Goal: Task Accomplishment & Management: Manage account settings

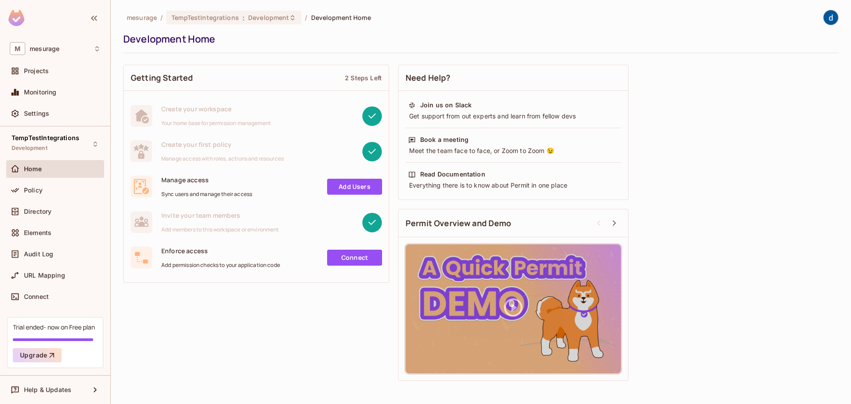
click at [348, 193] on link "Add Users" at bounding box center [354, 187] width 55 height 16
click at [356, 185] on link "Add Users" at bounding box center [354, 187] width 55 height 16
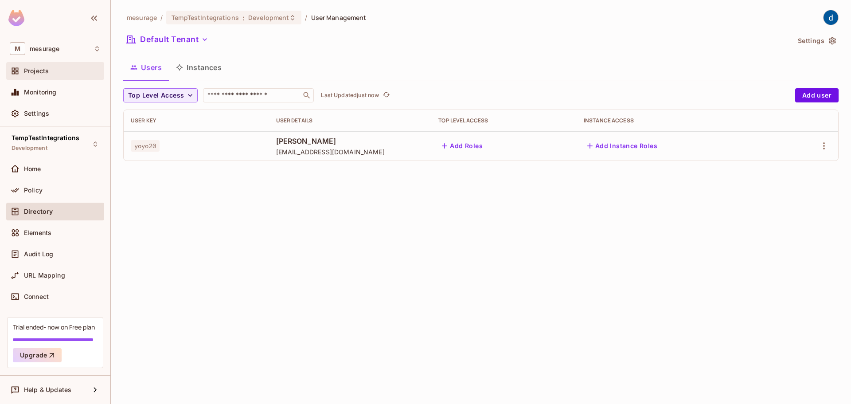
click at [52, 75] on div "Projects" at bounding box center [55, 71] width 91 height 11
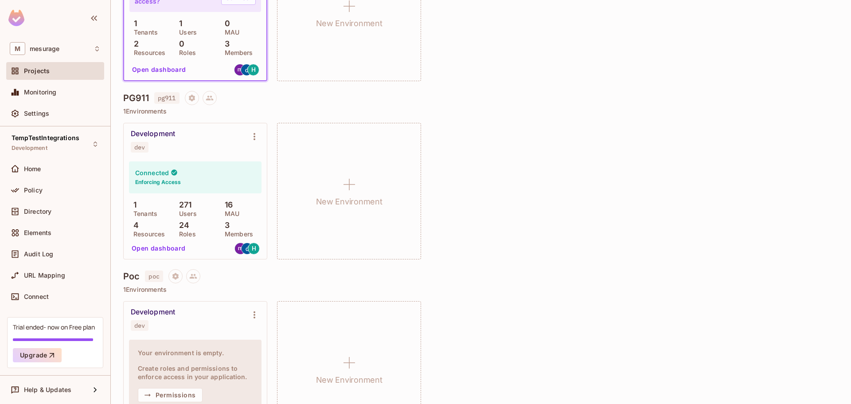
scroll to position [177, 0]
click at [251, 247] on div "H" at bounding box center [254, 247] width 12 height 12
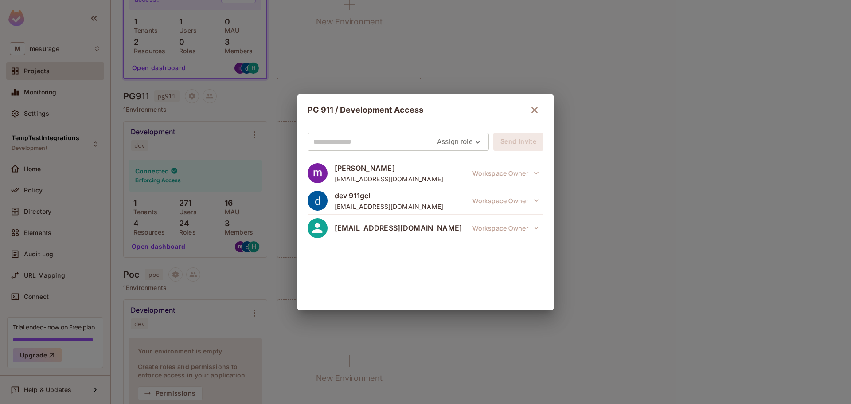
click at [216, 257] on div "PG 911 / Development Access Assign role Send Invite mathieu hamel mathieuhamelj…" at bounding box center [425, 202] width 851 height 404
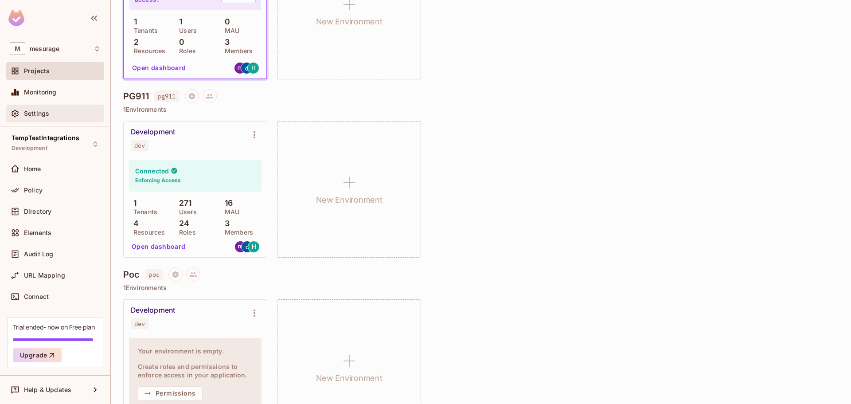
click at [51, 113] on div "Settings" at bounding box center [62, 113] width 77 height 7
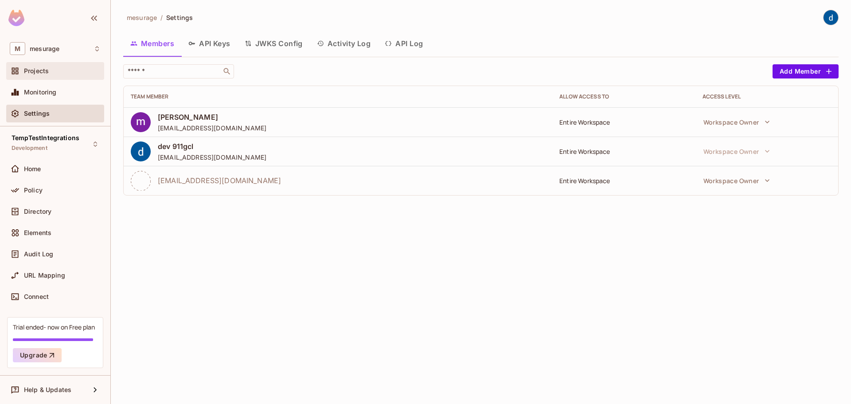
click at [45, 76] on div "Projects" at bounding box center [55, 71] width 91 height 11
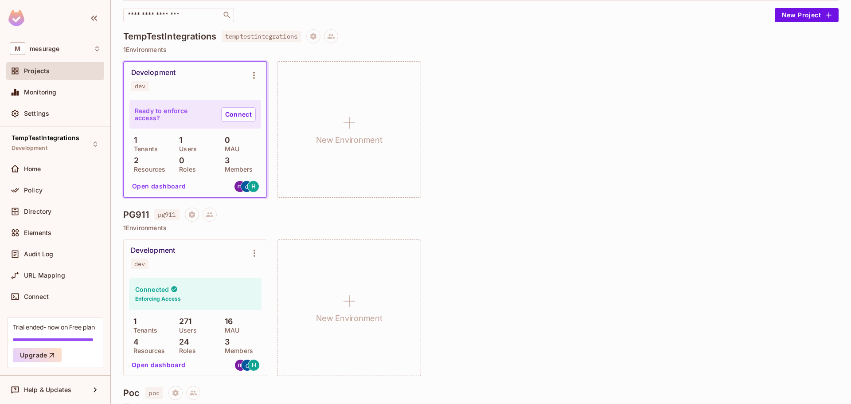
scroll to position [133, 0]
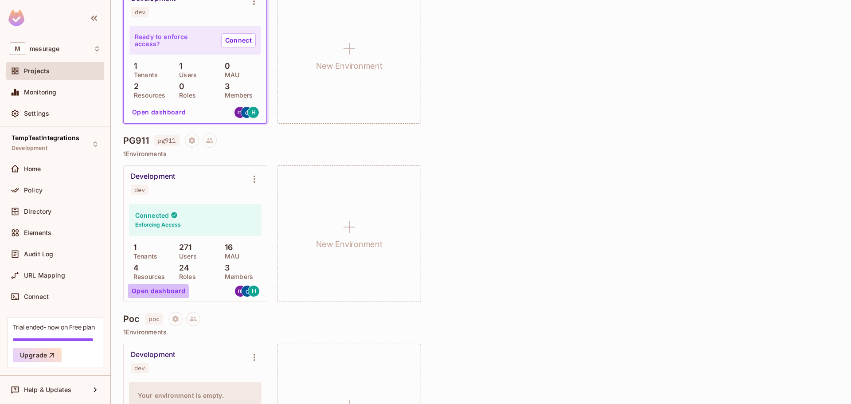
click at [156, 293] on button "Open dashboard" at bounding box center [158, 291] width 61 height 14
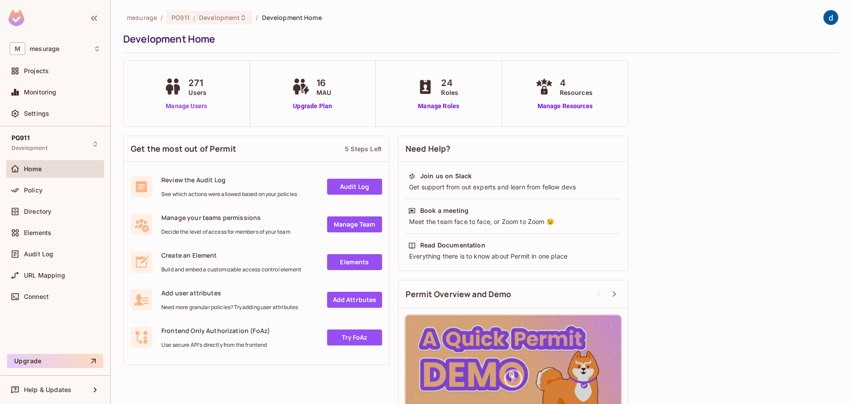
click at [192, 109] on link "Manage Users" at bounding box center [186, 106] width 49 height 9
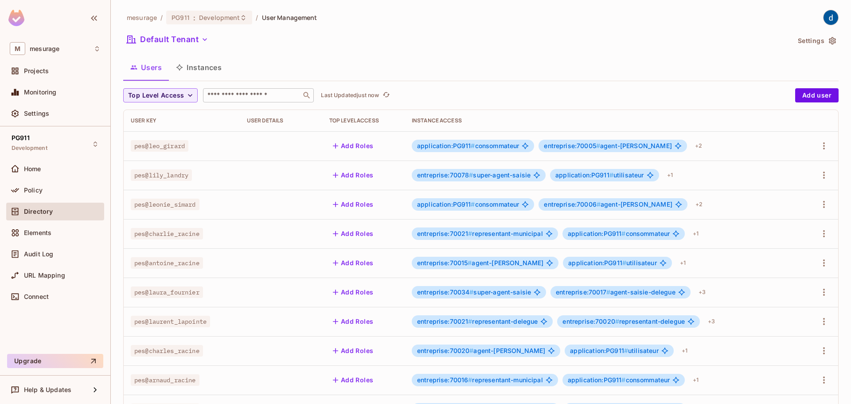
click at [240, 94] on input "text" at bounding box center [252, 95] width 93 height 9
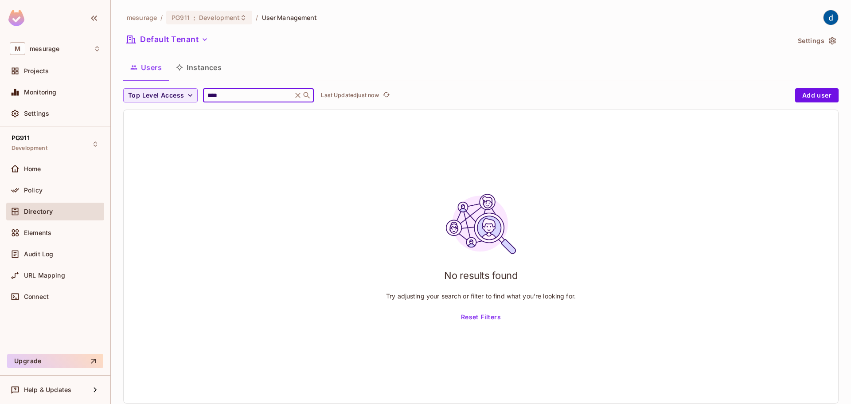
type input "****"
click at [301, 97] on icon at bounding box center [298, 95] width 5 height 5
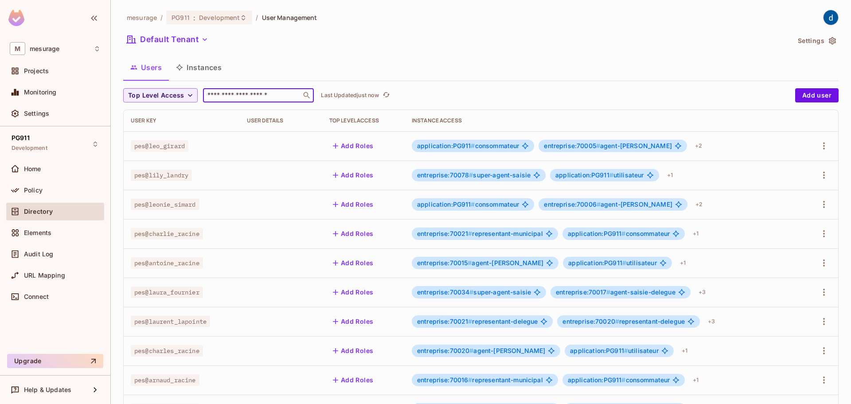
click at [233, 94] on input "text" at bounding box center [252, 95] width 93 height 9
type input "****"
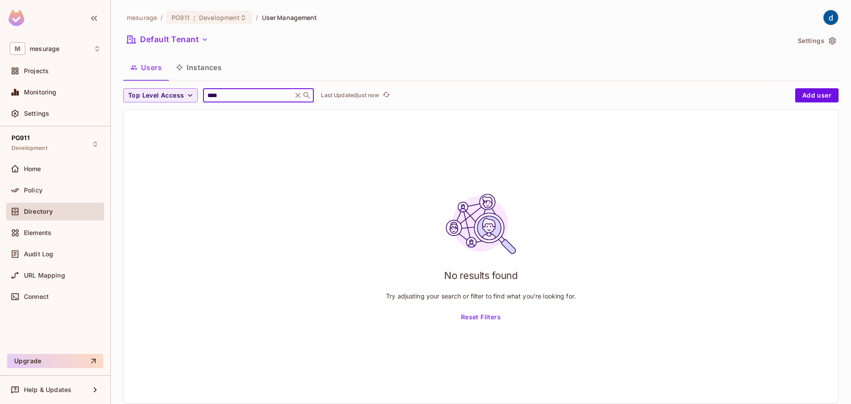
click at [233, 94] on input "****" at bounding box center [248, 95] width 84 height 9
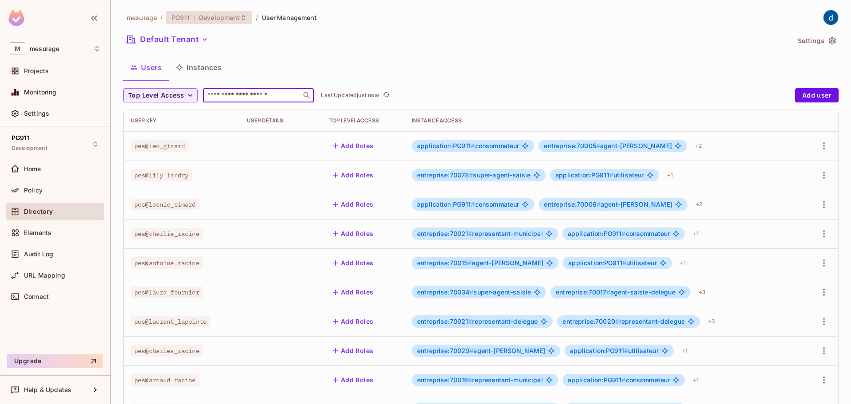
click at [206, 17] on span "Development" at bounding box center [219, 17] width 41 height 8
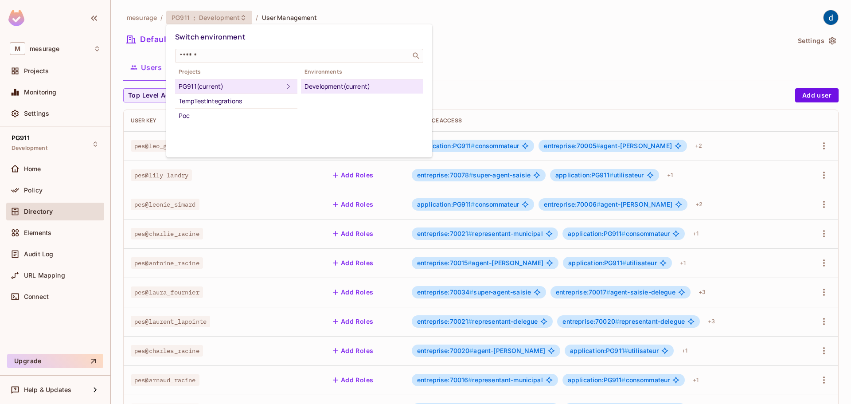
click at [358, 16] on div at bounding box center [425, 202] width 851 height 404
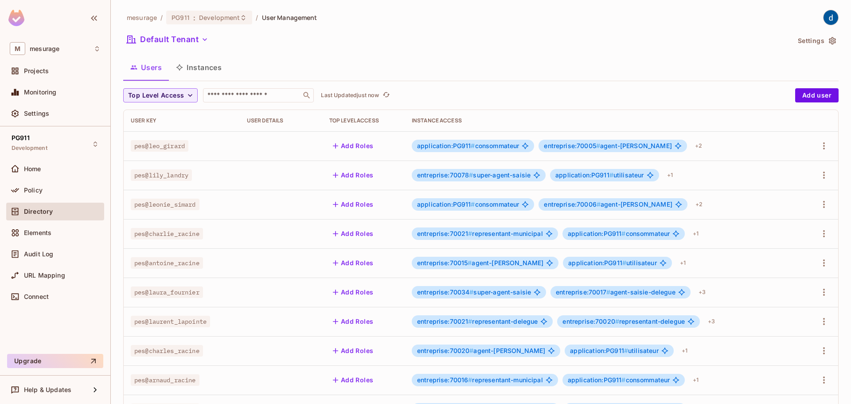
click at [41, 213] on span "Directory" at bounding box center [38, 211] width 29 height 7
click at [28, 167] on span "Home" at bounding box center [32, 168] width 17 height 7
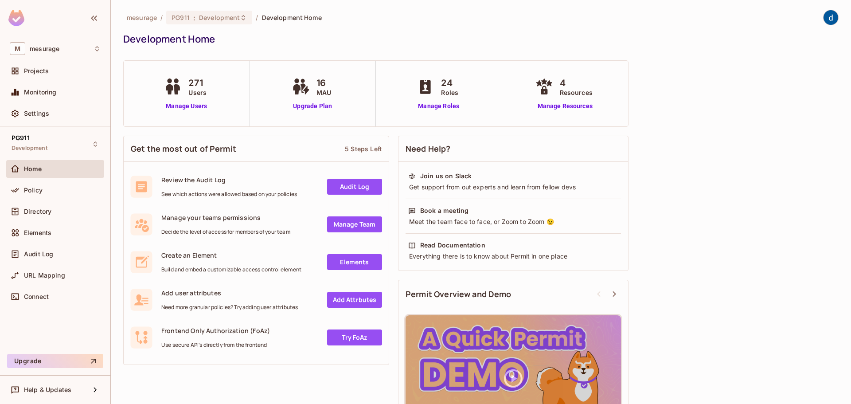
click at [367, 224] on link "Manage Team" at bounding box center [354, 224] width 55 height 16
click at [446, 106] on link "Manage Roles" at bounding box center [438, 106] width 48 height 9
